Goal: Task Accomplishment & Management: Manage account settings

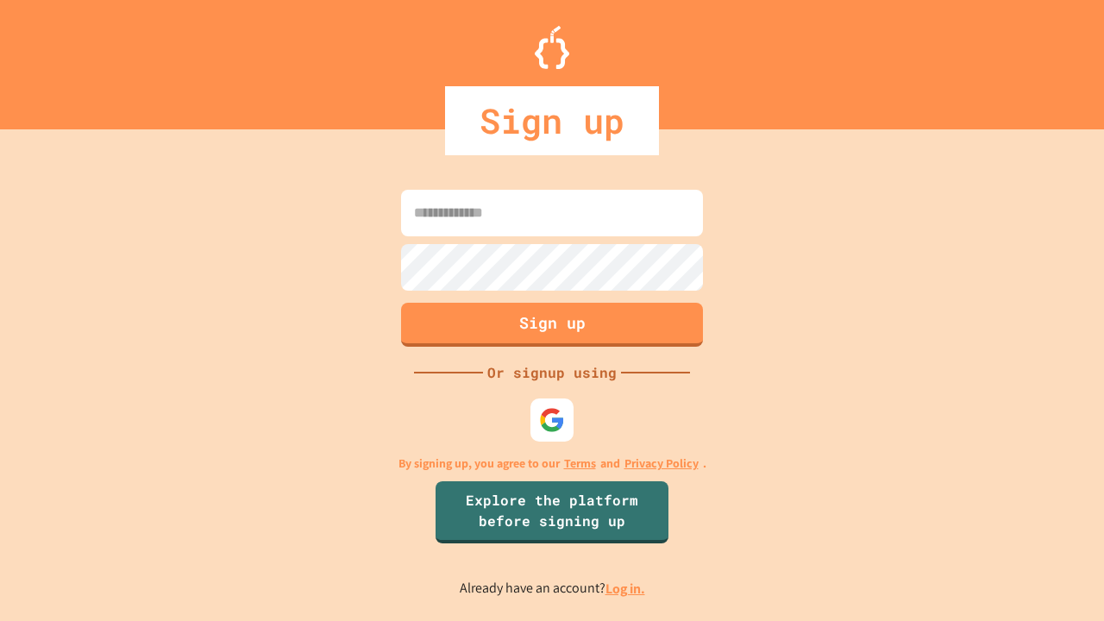
click at [626, 588] on link "Log in." at bounding box center [625, 589] width 40 height 18
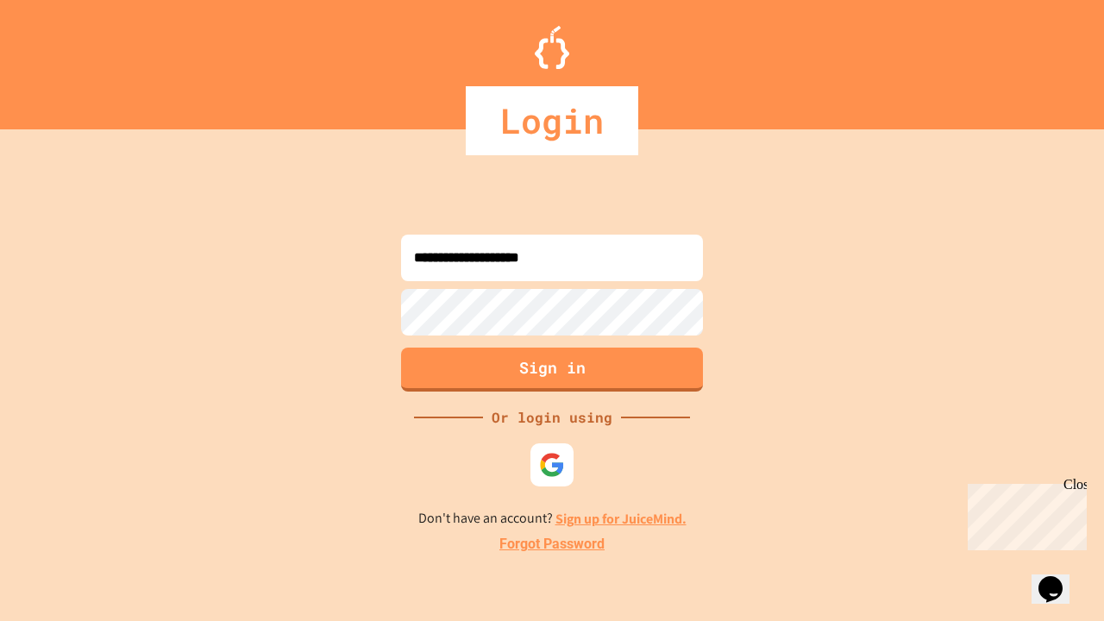
type input "**********"
